Goal: Find specific page/section: Find specific page/section

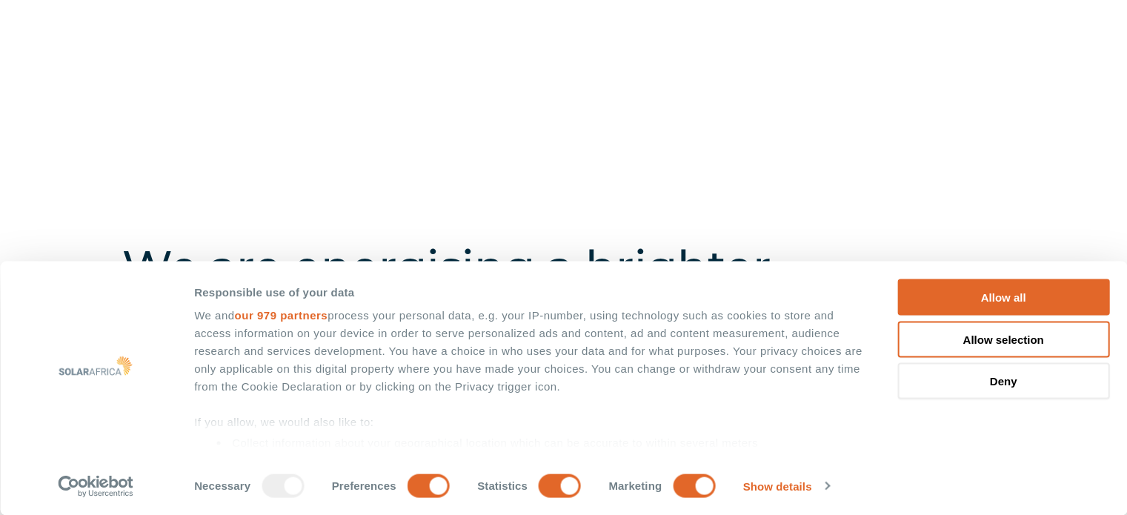
scroll to position [148, 0]
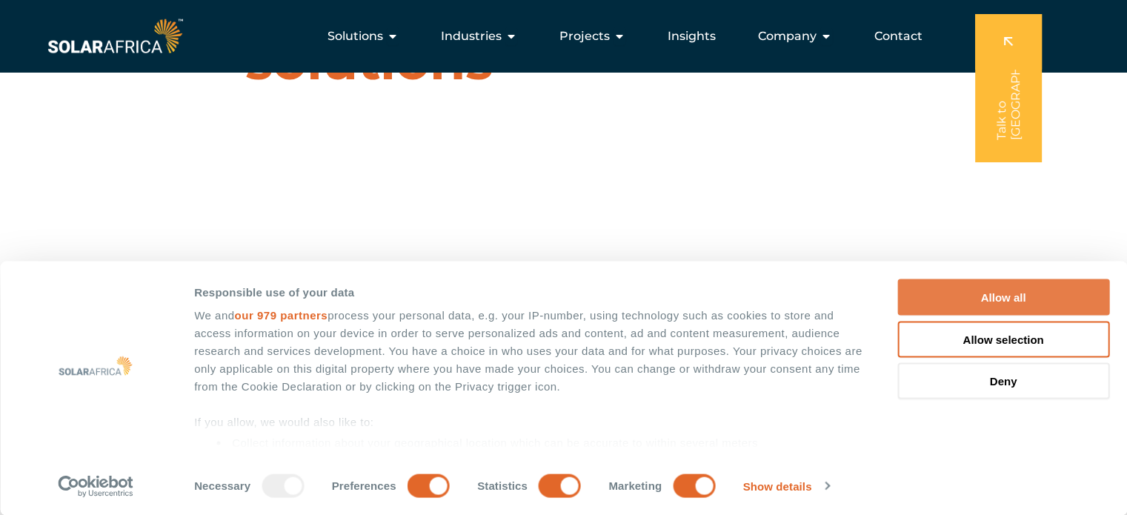
click at [987, 299] on button "Allow all" at bounding box center [1003, 297] width 212 height 36
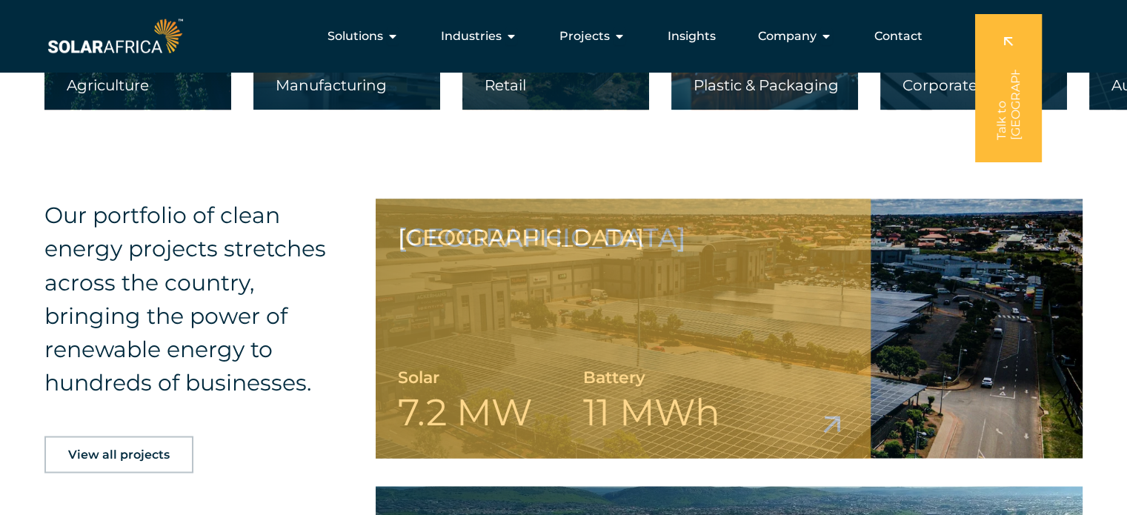
scroll to position [2528, 0]
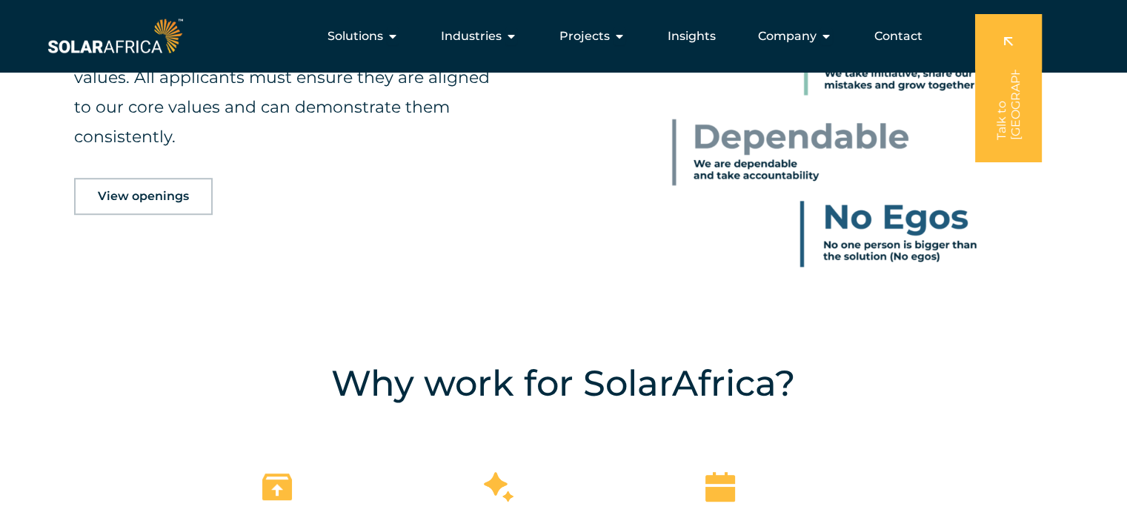
click at [127, 199] on span "View openings" at bounding box center [143, 196] width 91 height 12
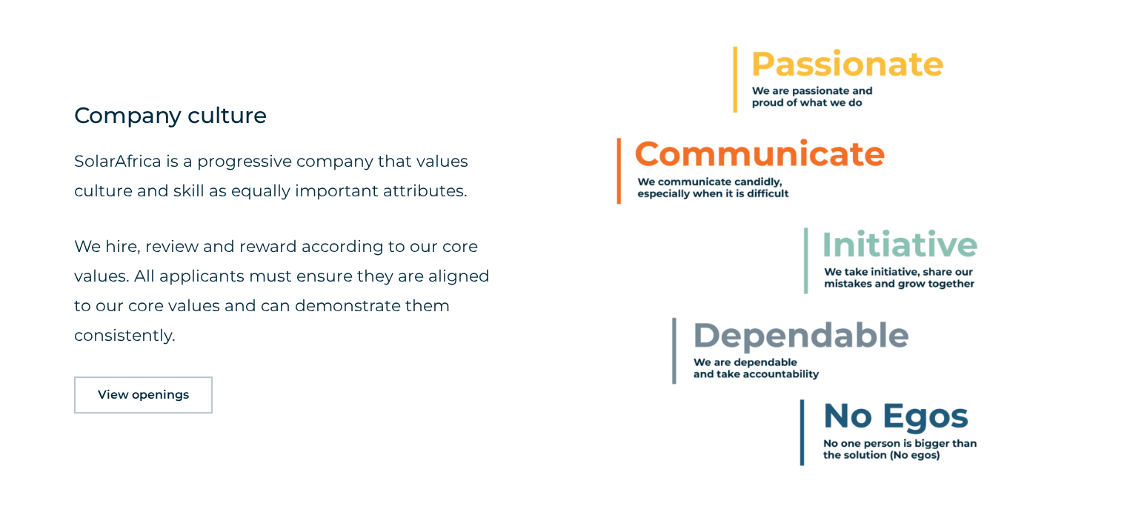
scroll to position [707, 0]
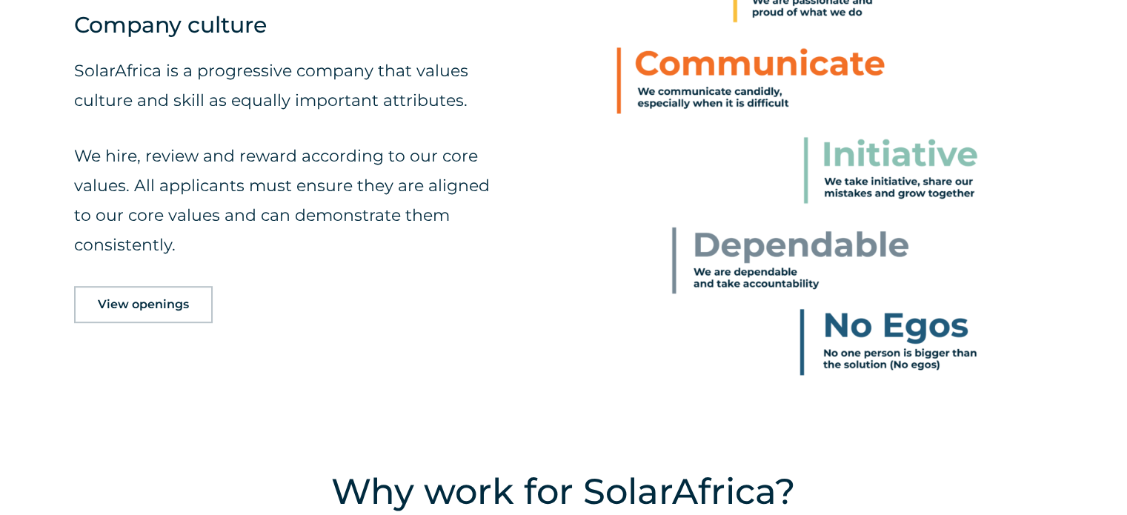
click at [153, 307] on span "View openings" at bounding box center [143, 305] width 91 height 12
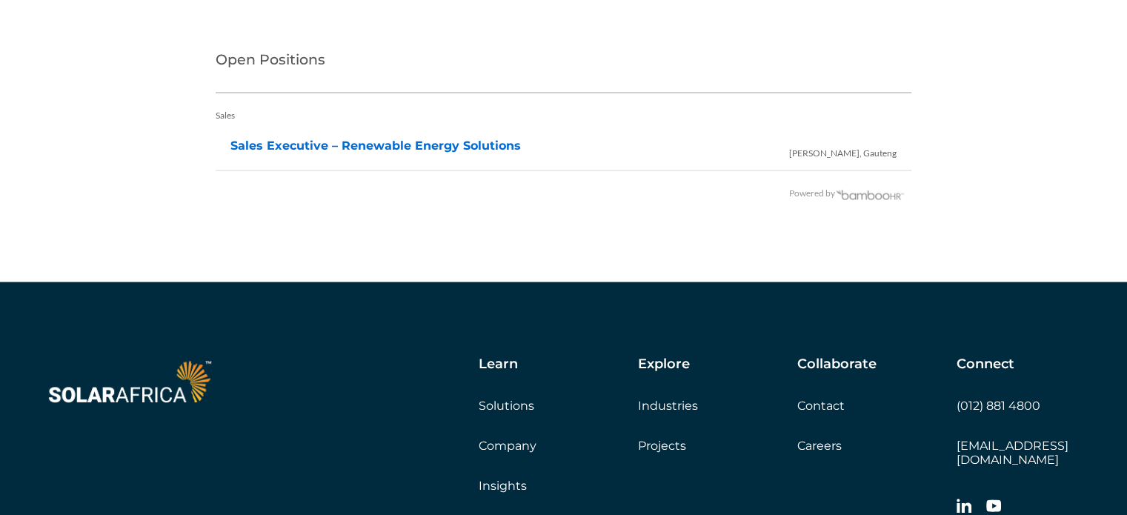
scroll to position [3229, 0]
